Goal: Task Accomplishment & Management: Manage account settings

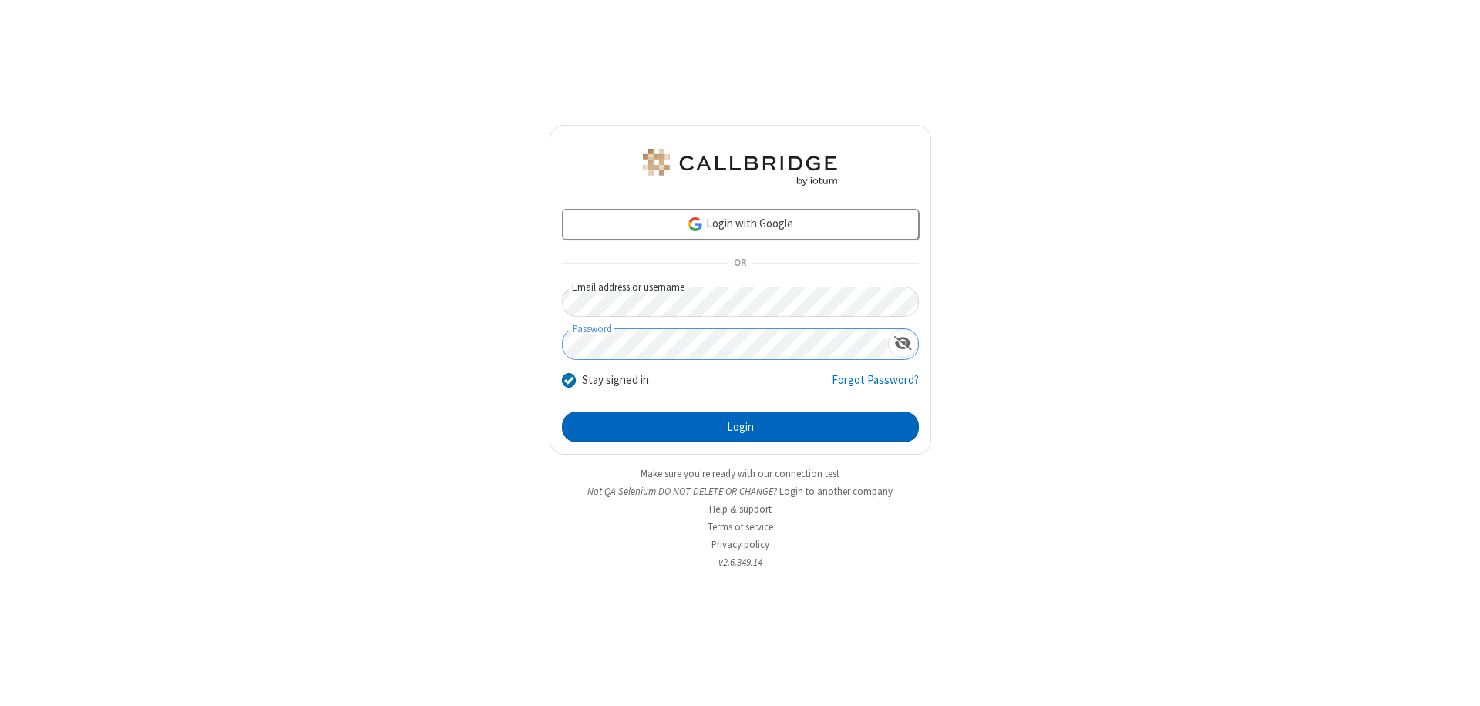
click at [740, 427] on button "Login" at bounding box center [740, 427] width 357 height 31
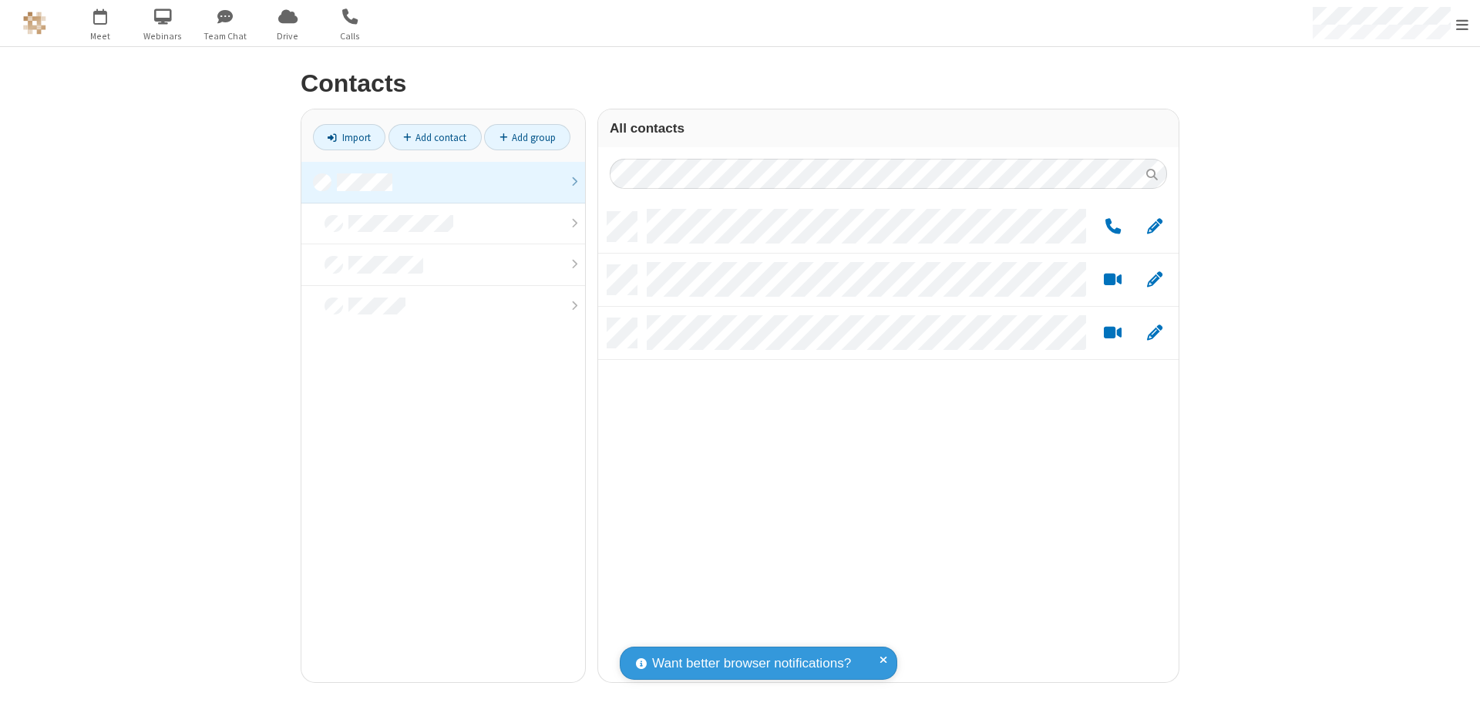
scroll to position [470, 569]
click at [527, 137] on link "Add group" at bounding box center [527, 137] width 86 height 26
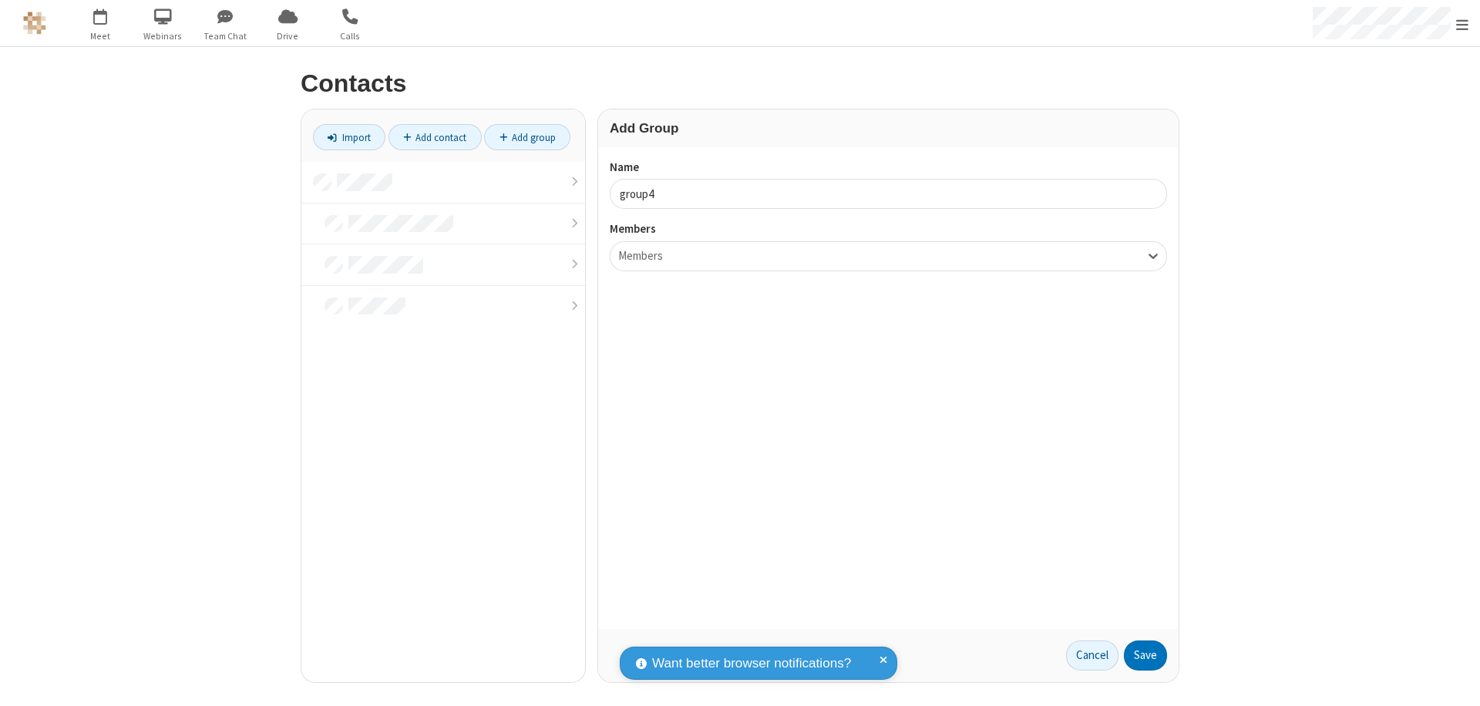
type input "group4"
type input "name20"
click at [1145, 655] on button "Save" at bounding box center [1145, 655] width 43 height 31
click at [435, 137] on link "Add contact" at bounding box center [434, 137] width 93 height 26
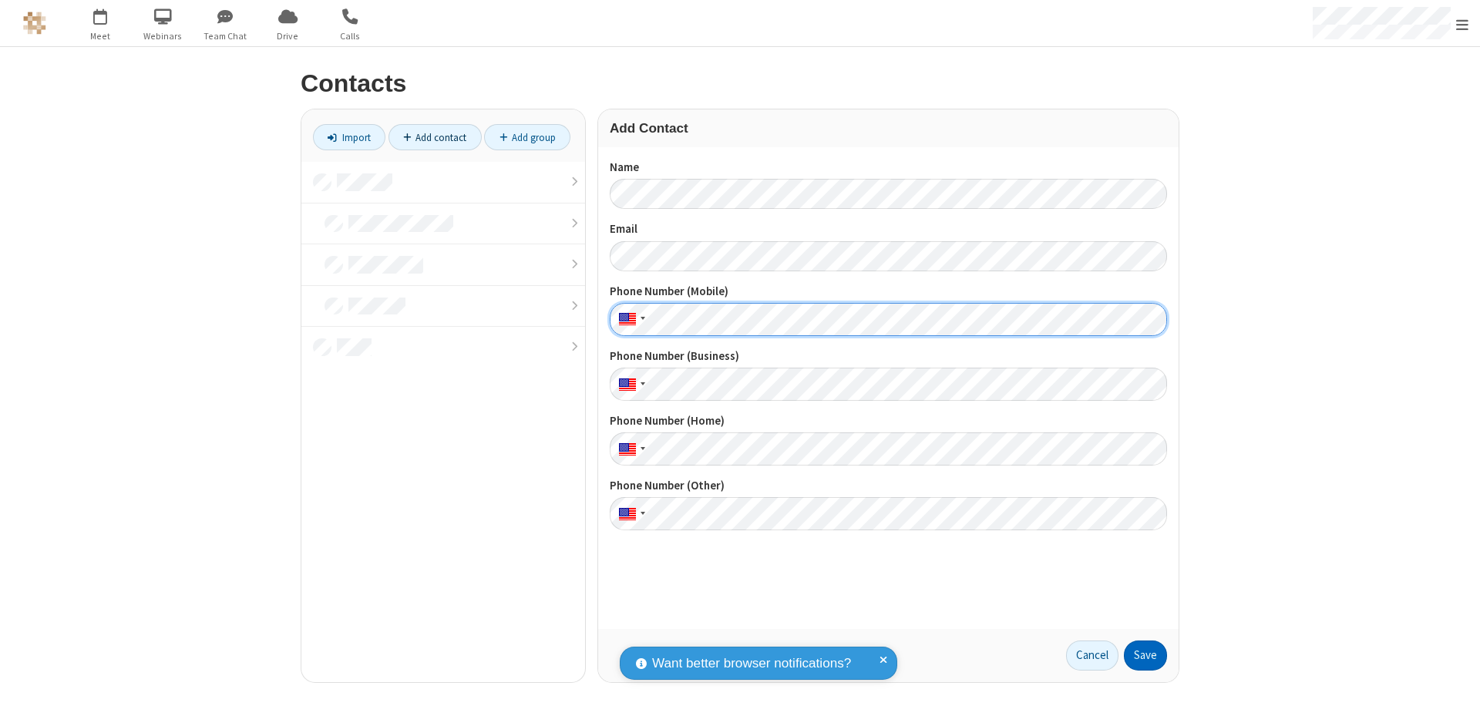
click at [1145, 655] on button "Save" at bounding box center [1145, 655] width 43 height 31
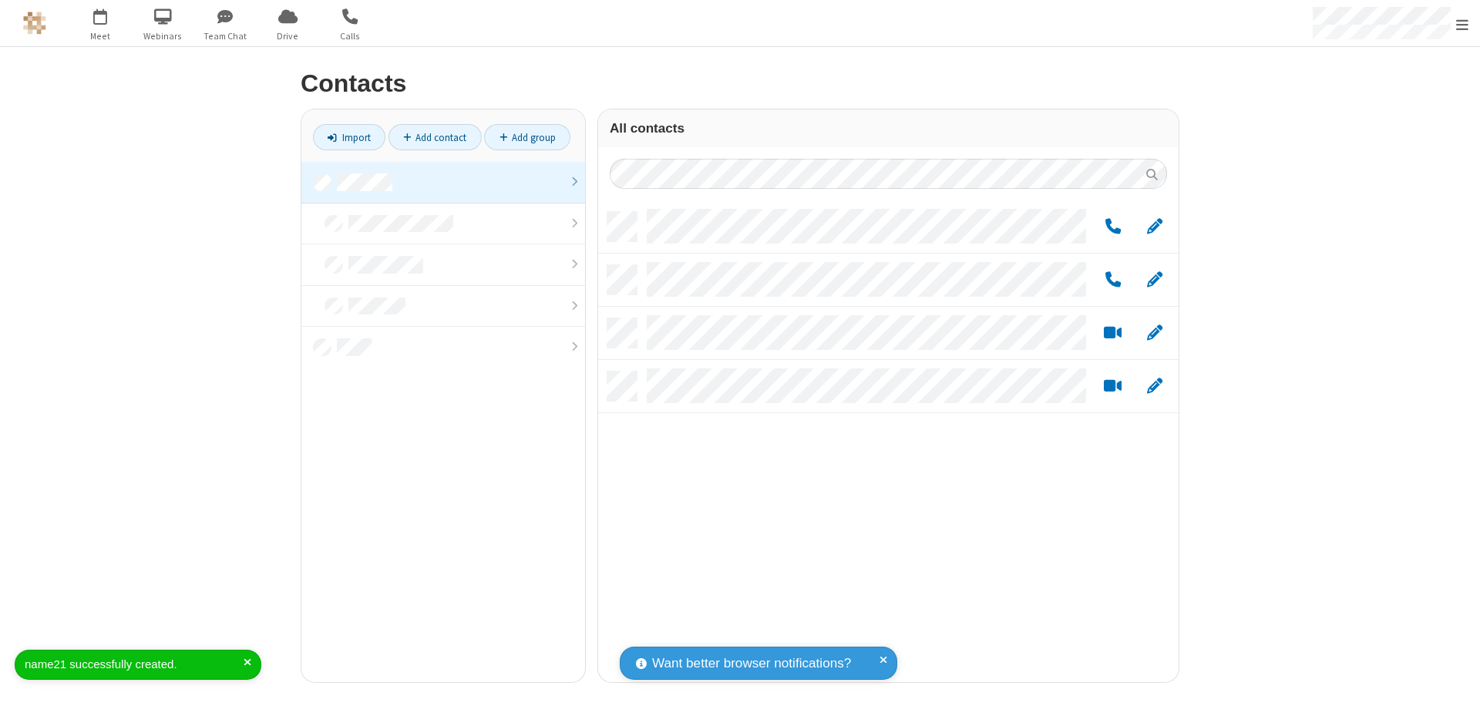
scroll to position [470, 569]
